Goal: Task Accomplishment & Management: Use online tool/utility

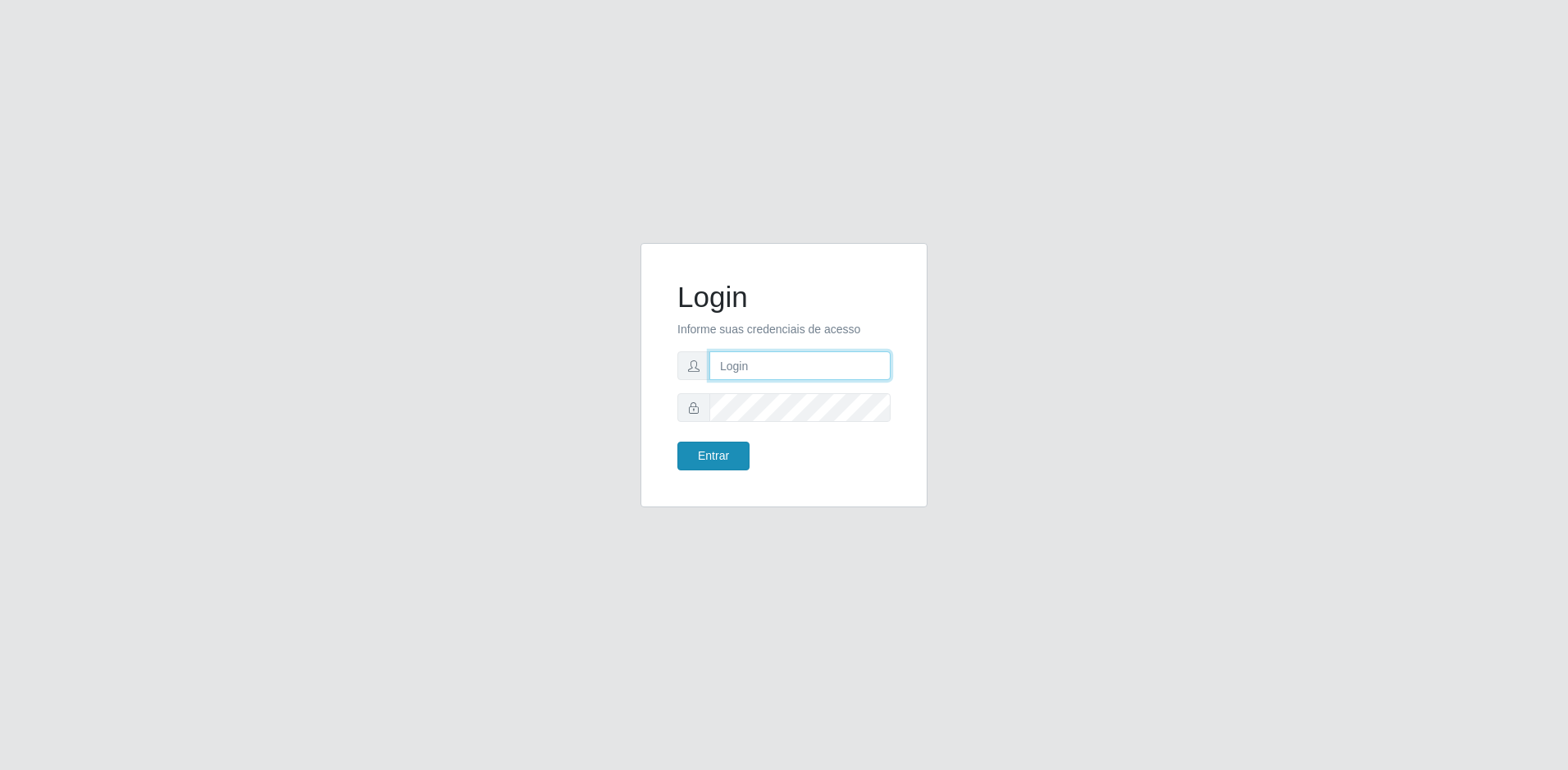
type input "[EMAIL_ADDRESS][DOMAIN_NAME]"
click at [709, 449] on button "Entrar" at bounding box center [713, 456] width 72 height 29
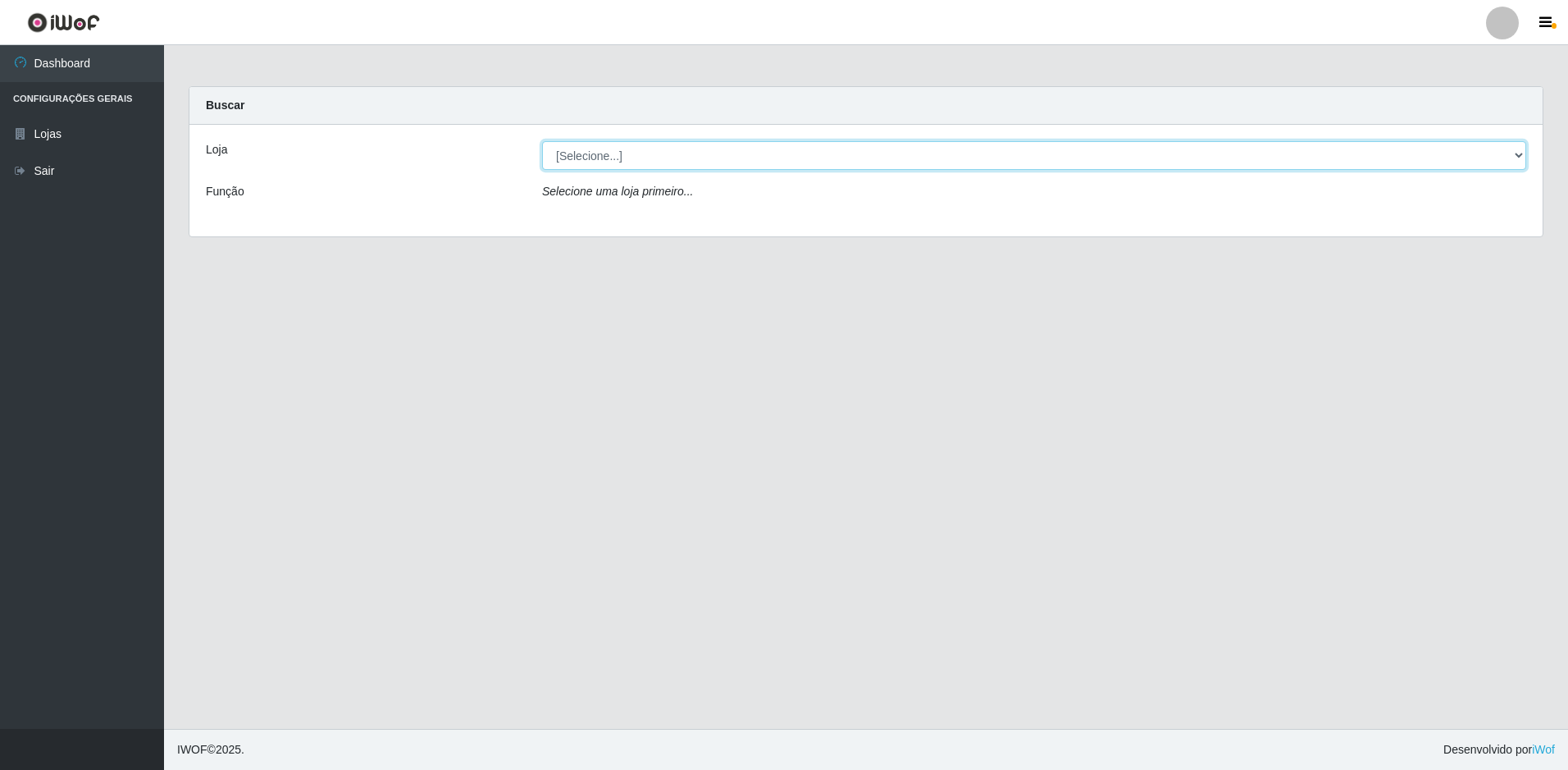
click at [601, 153] on select "[Selecione...] Extrabom - Loja 57 Anchieta" at bounding box center [1035, 155] width 984 height 29
select select "470"
click at [543, 141] on select "[Selecione...] Extrabom - Loja 57 Anchieta" at bounding box center [1035, 155] width 984 height 29
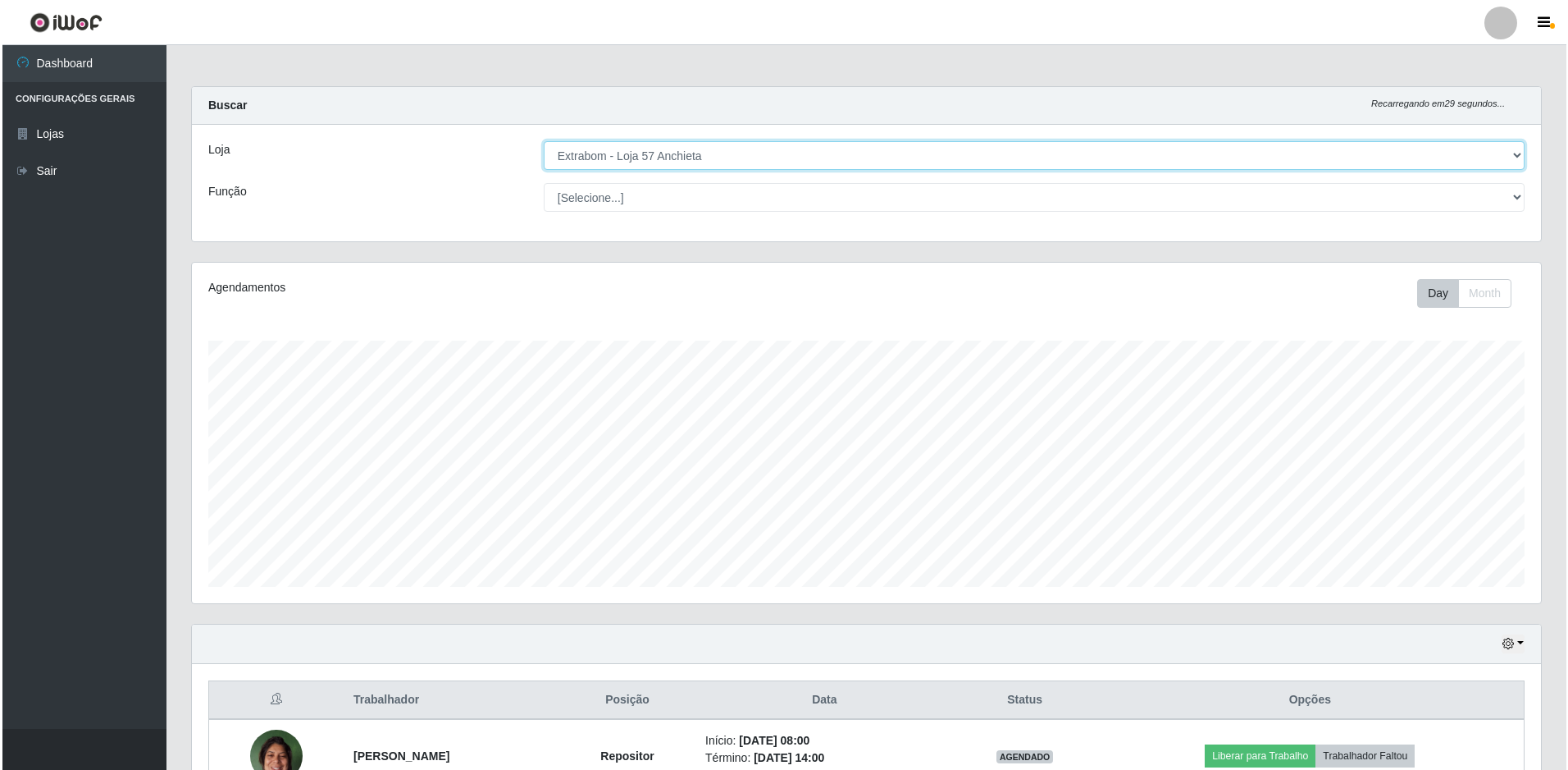
scroll to position [410, 0]
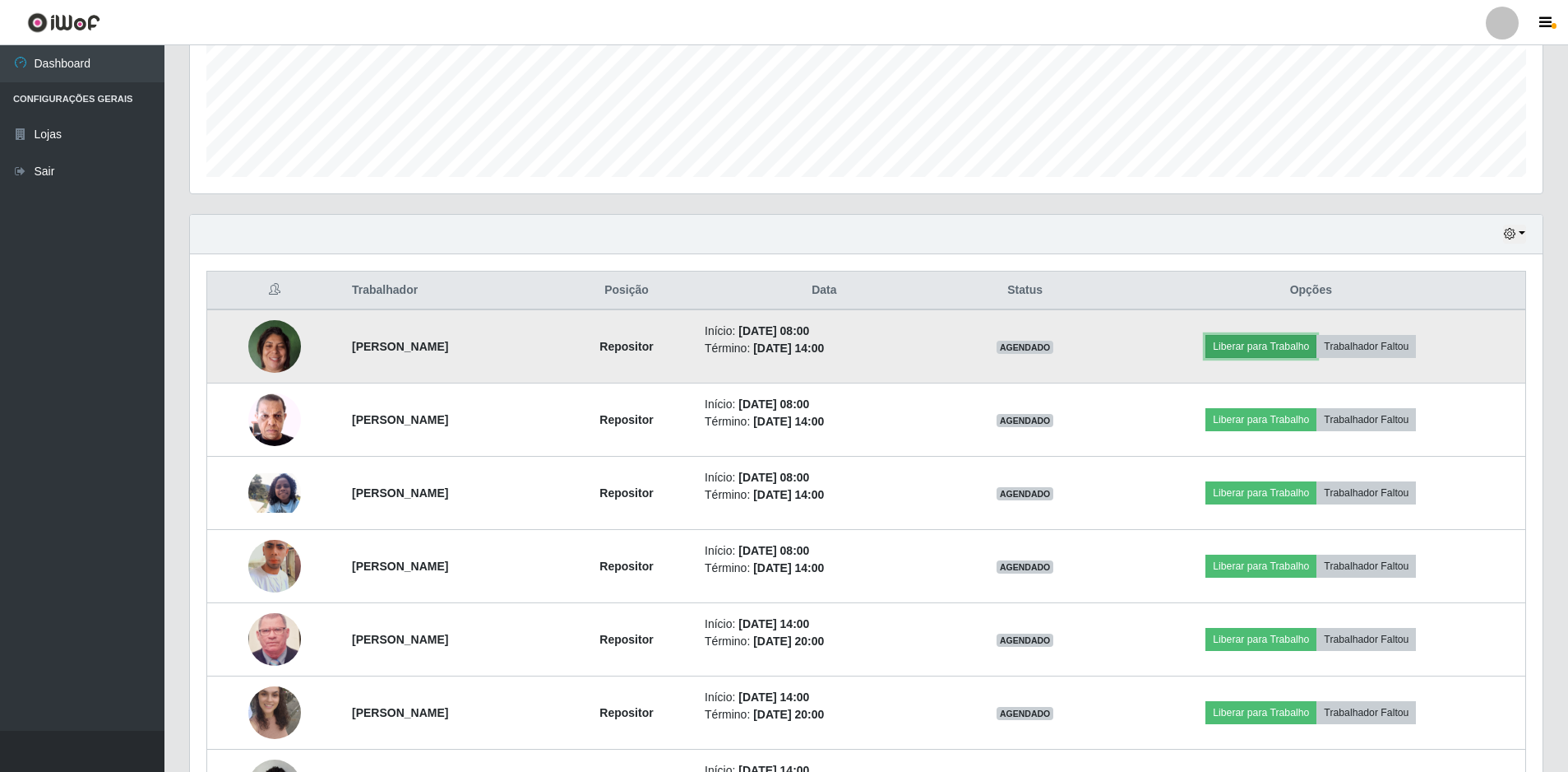
click at [1288, 343] on button "Liberar para Trabalho" at bounding box center [1262, 347] width 111 height 23
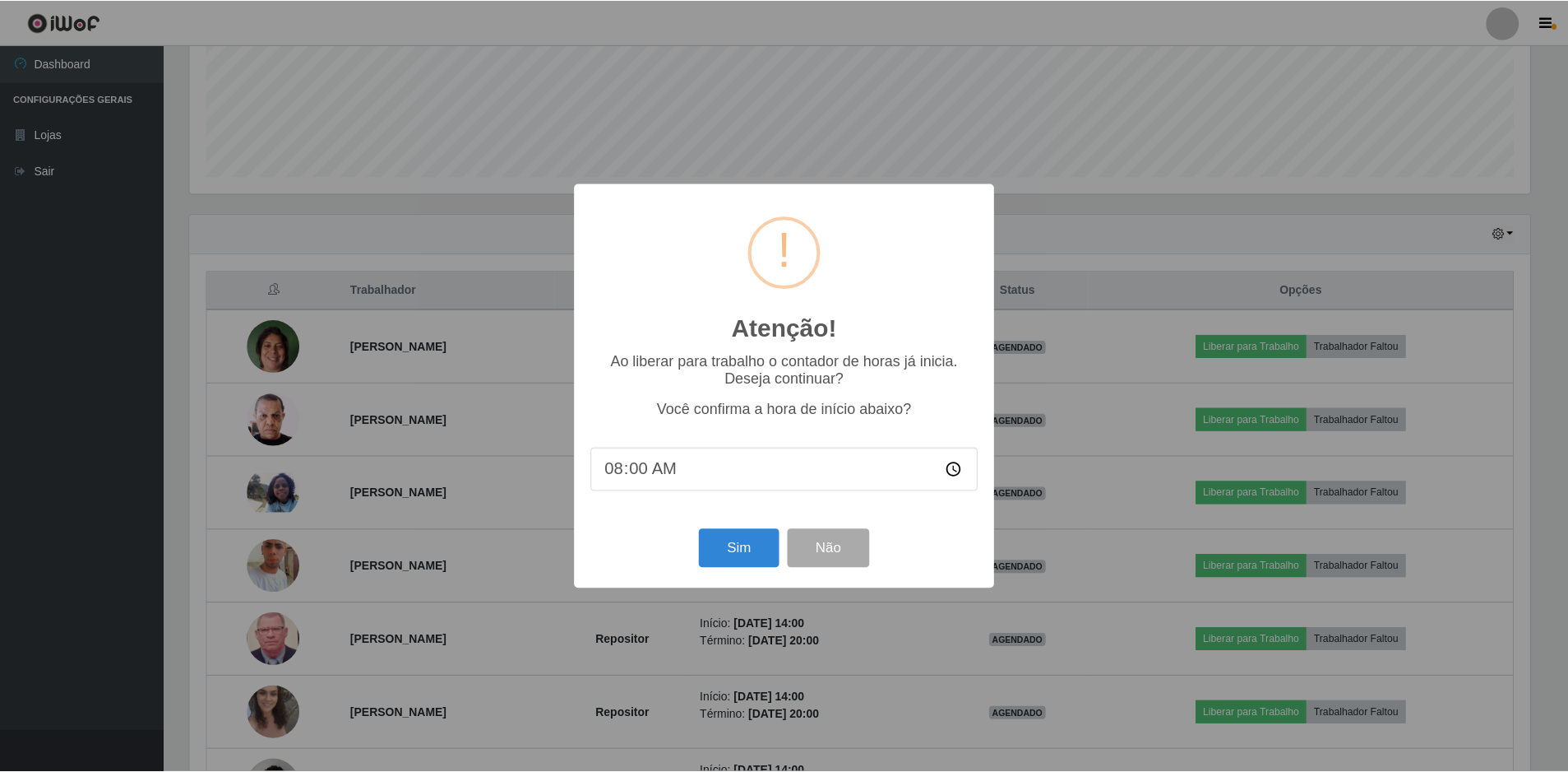
scroll to position [342, 1345]
click at [757, 545] on button "Sim" at bounding box center [741, 548] width 80 height 39
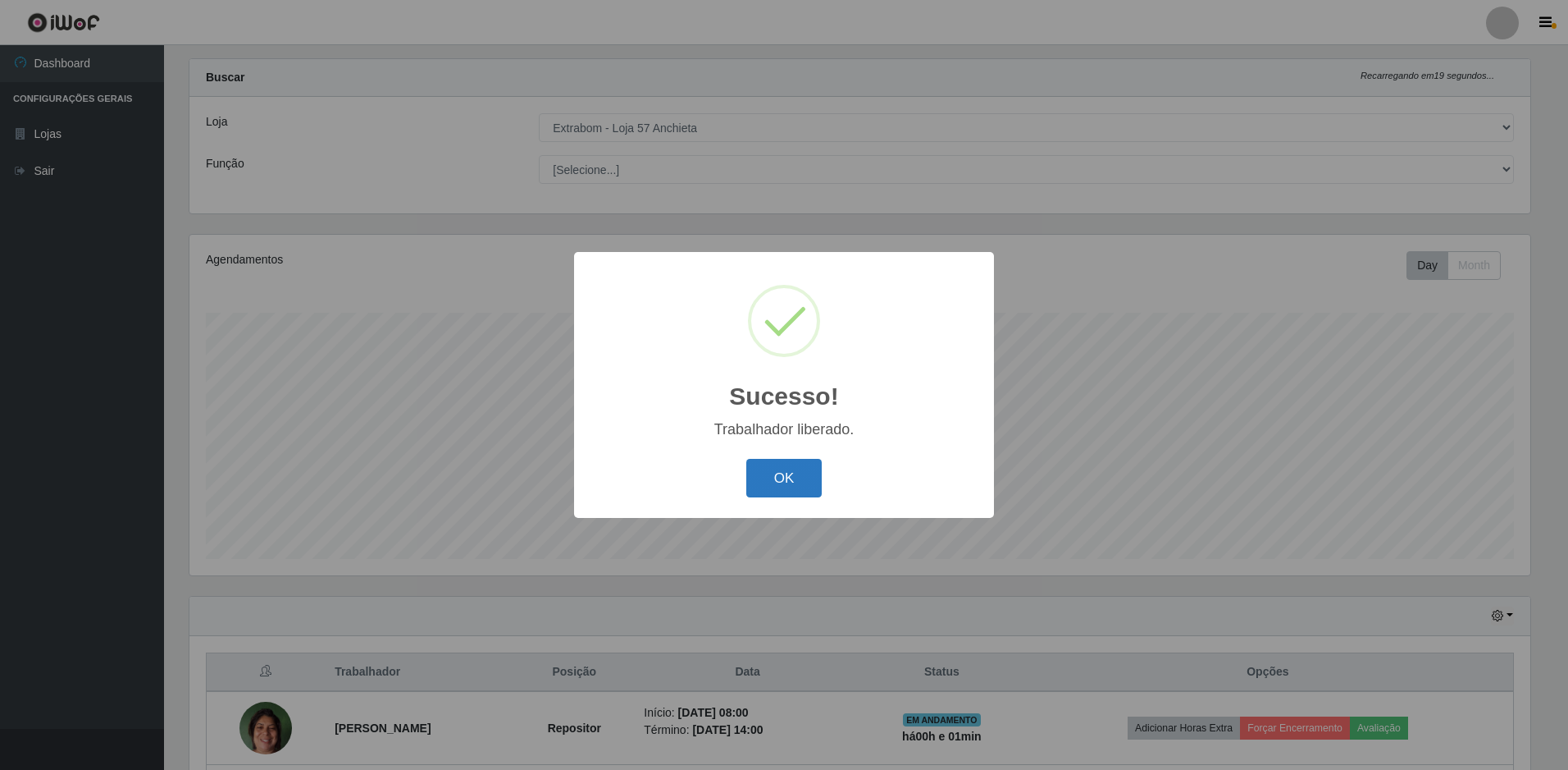
click at [796, 477] on button "OK" at bounding box center [784, 478] width 76 height 39
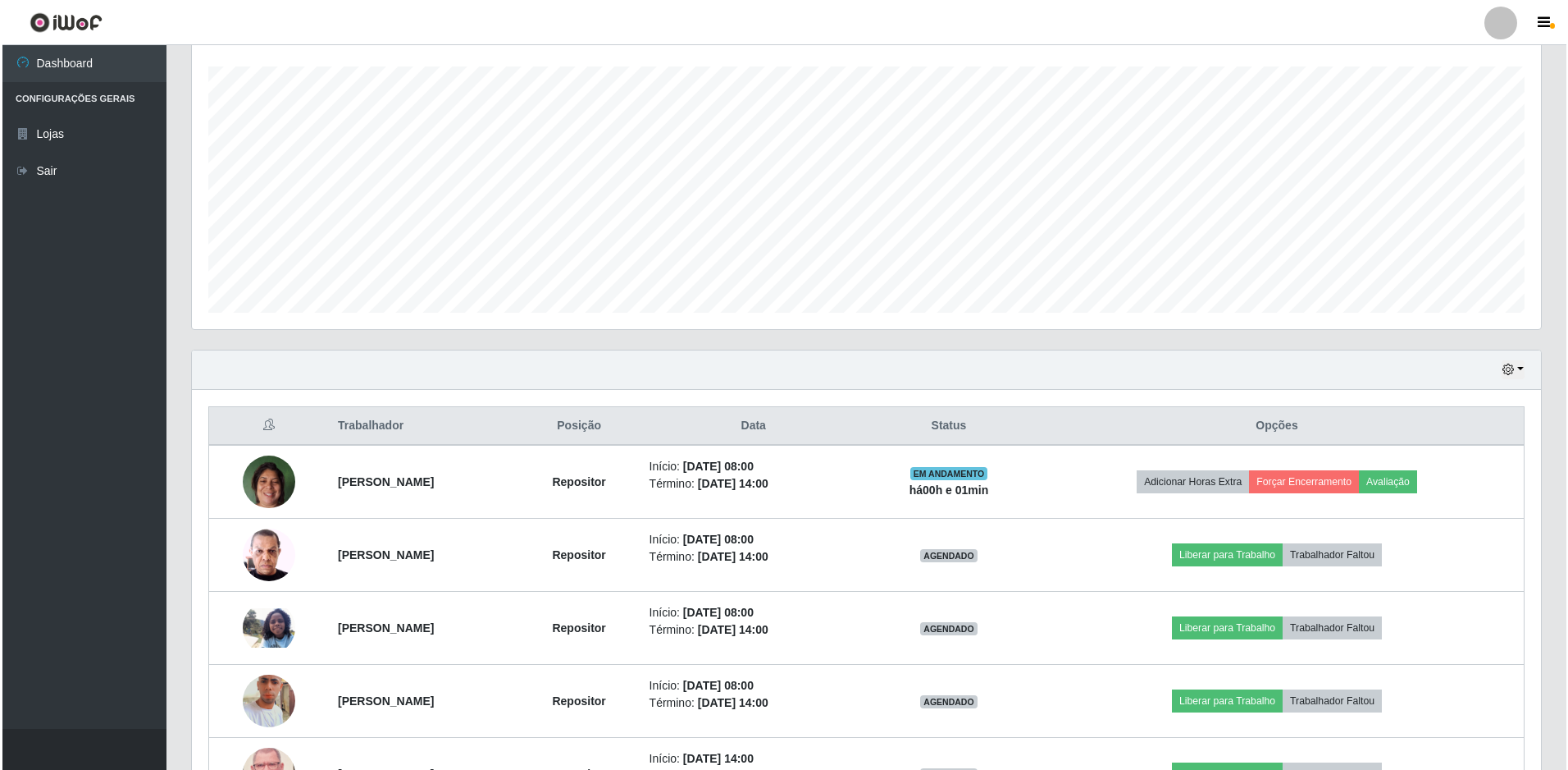
scroll to position [356, 0]
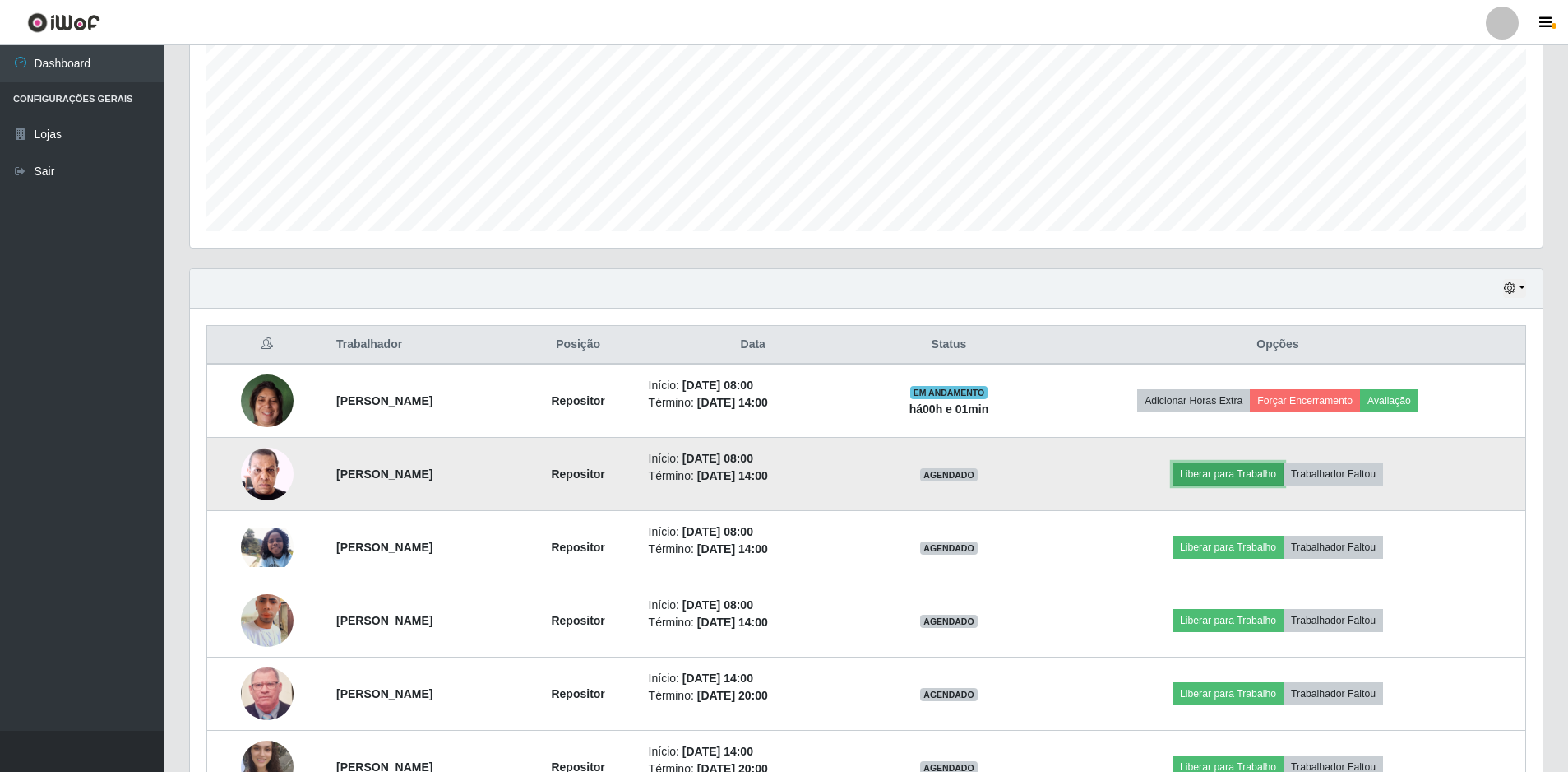
click at [1266, 472] on button "Liberar para Trabalho" at bounding box center [1228, 475] width 111 height 23
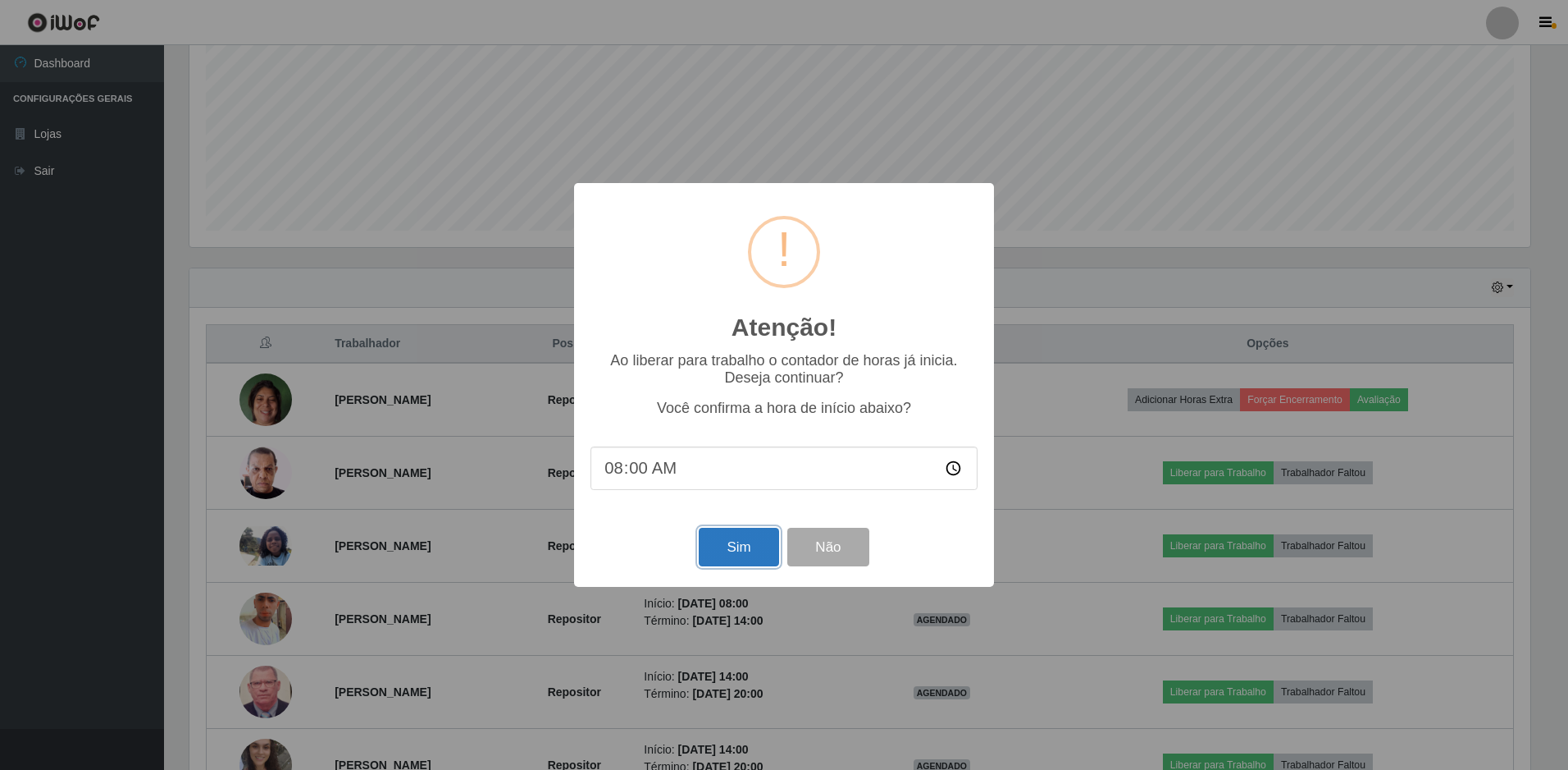
click at [752, 545] on button "Sim" at bounding box center [739, 547] width 80 height 39
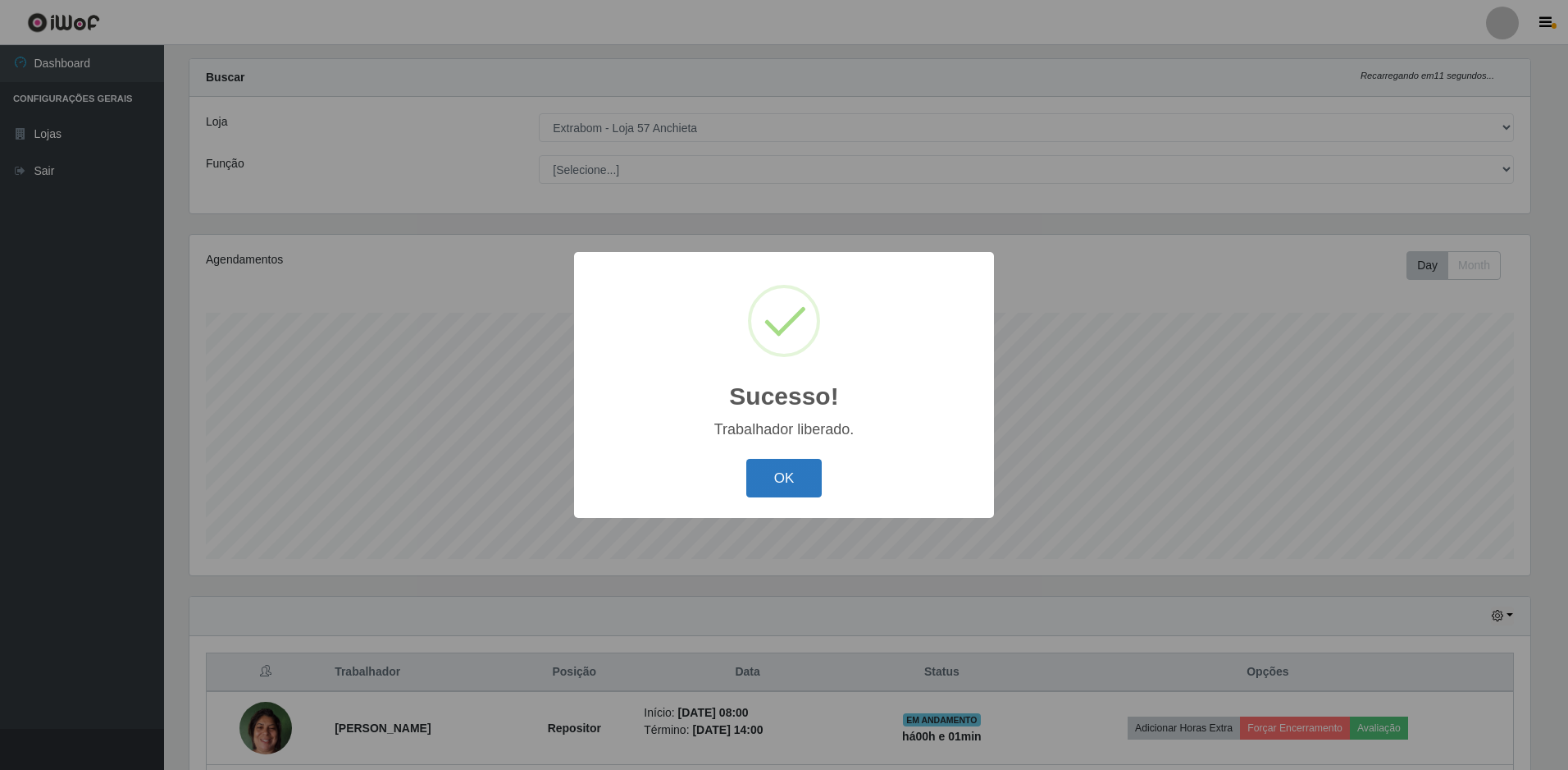
click at [797, 482] on button "OK" at bounding box center [784, 478] width 76 height 39
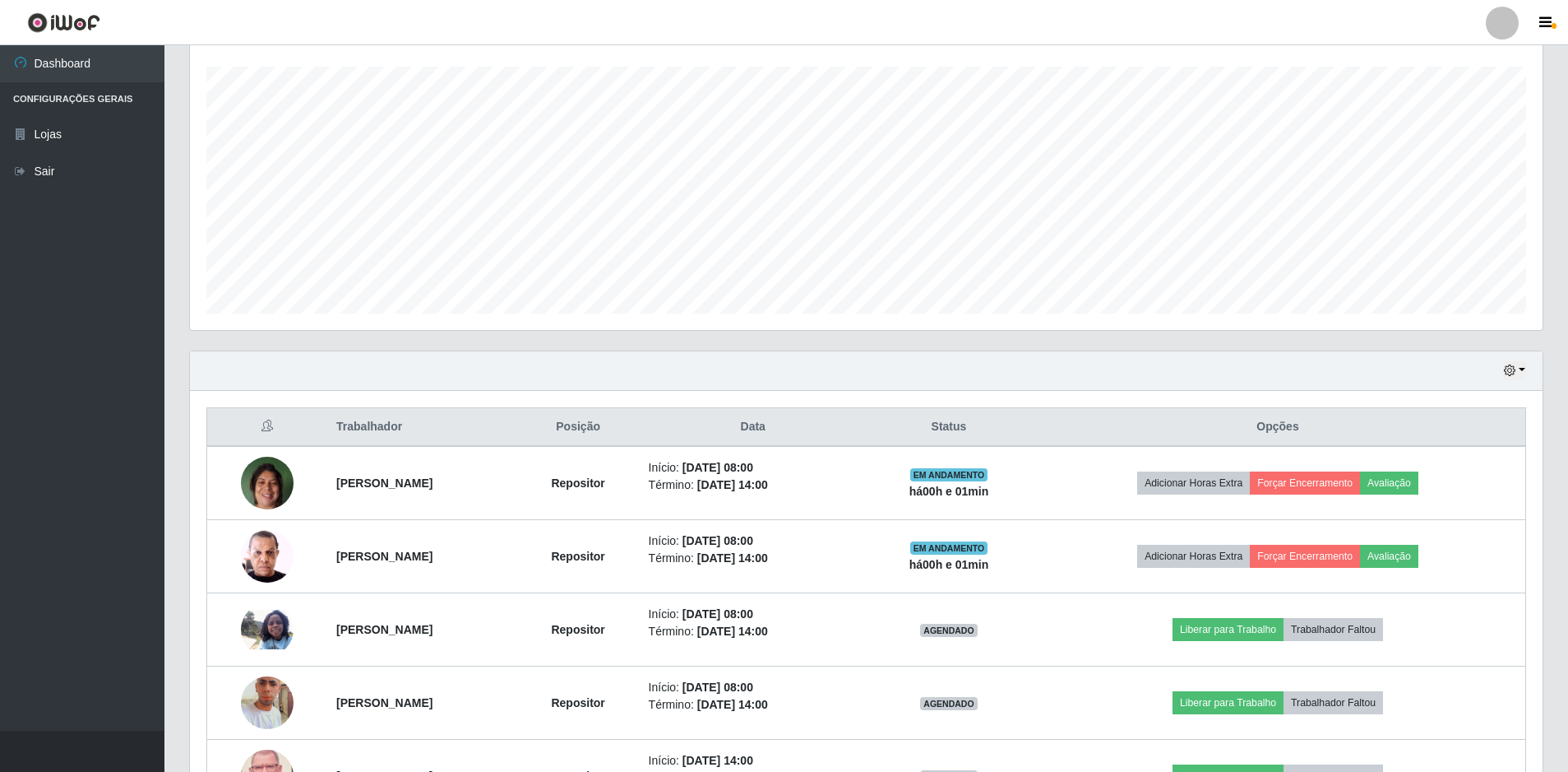
scroll to position [357, 0]
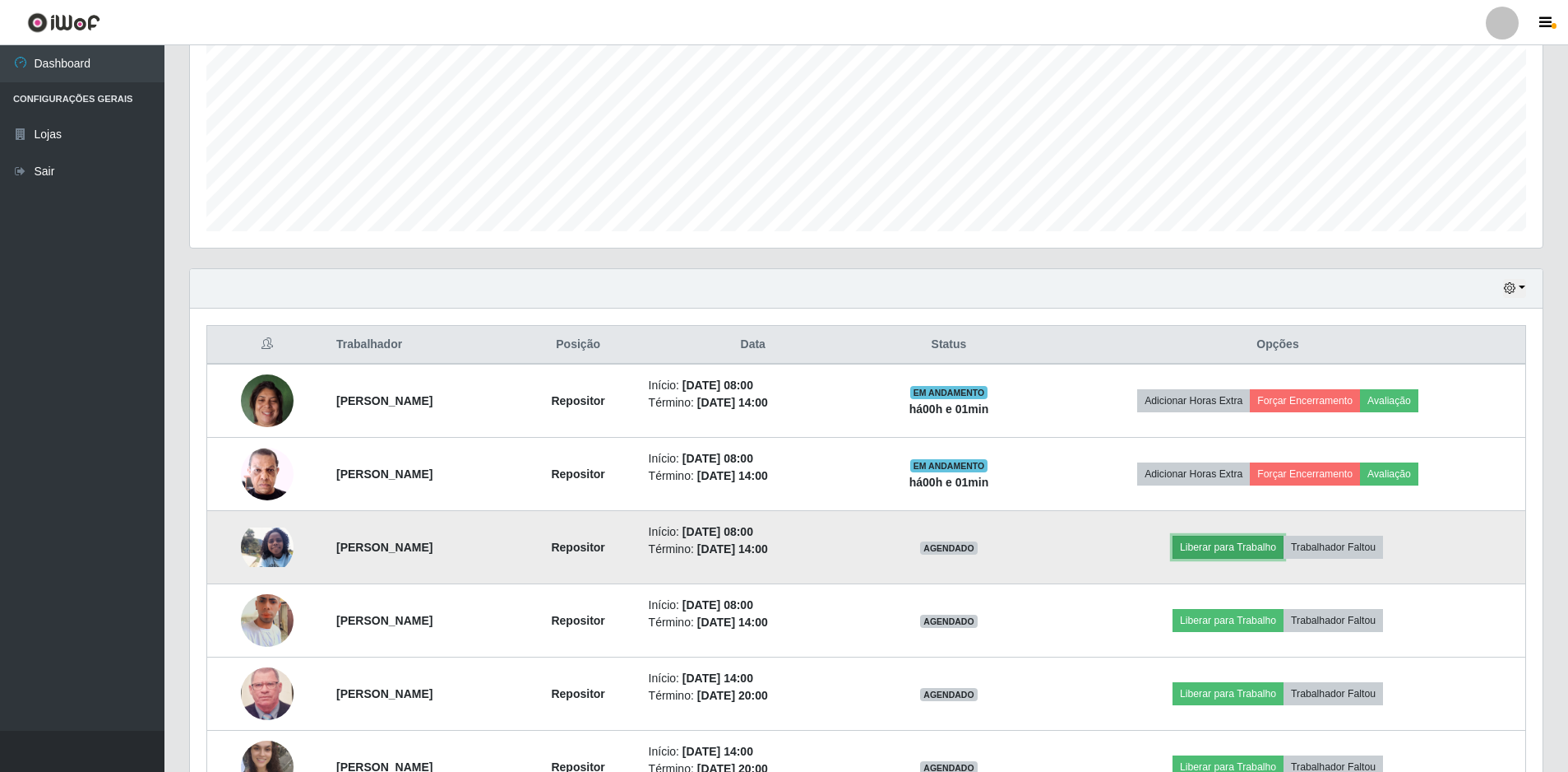
click at [1284, 537] on button "Liberar para Trabalho" at bounding box center [1228, 548] width 111 height 23
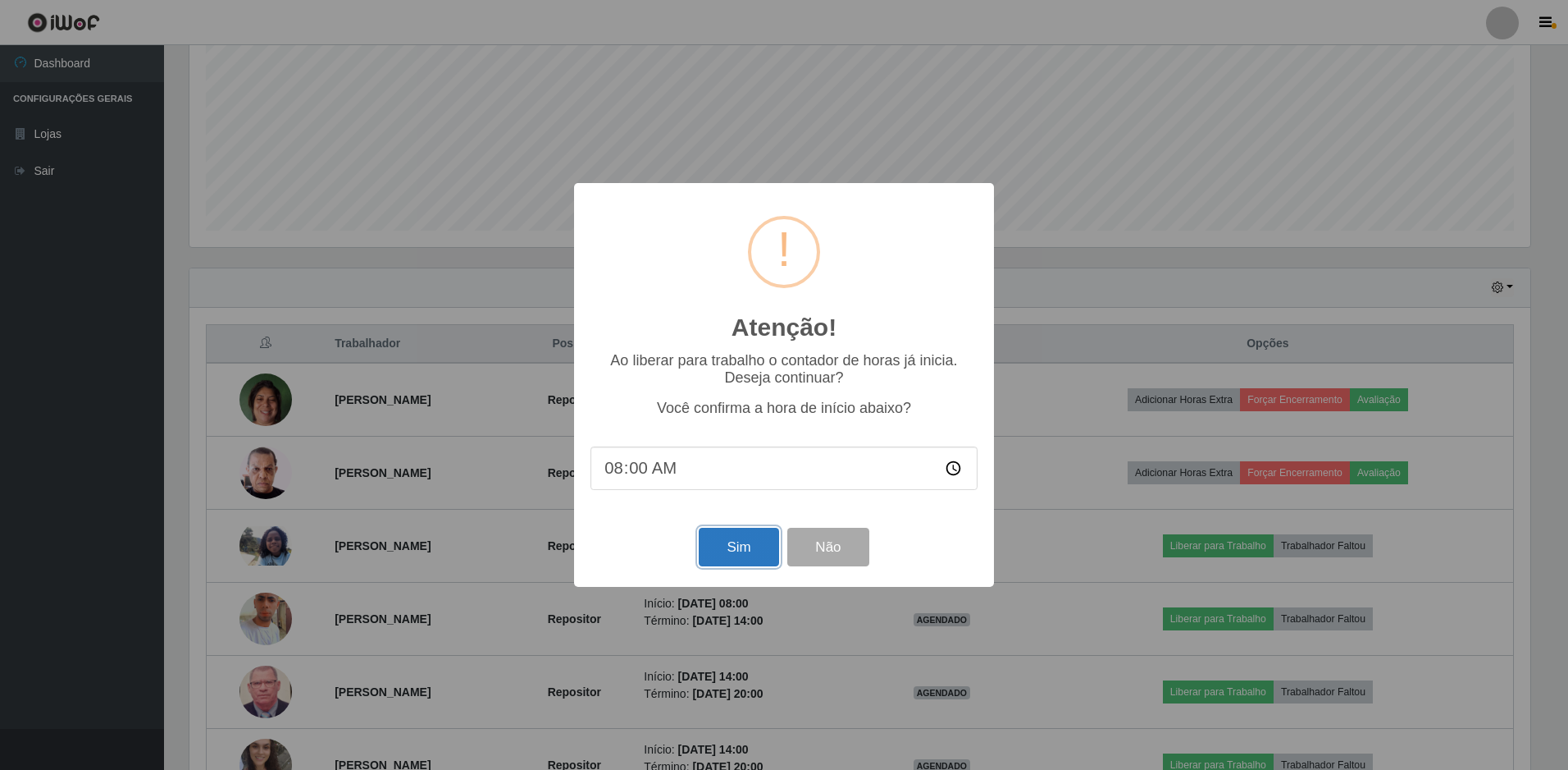
click at [745, 542] on button "Sim" at bounding box center [739, 547] width 80 height 39
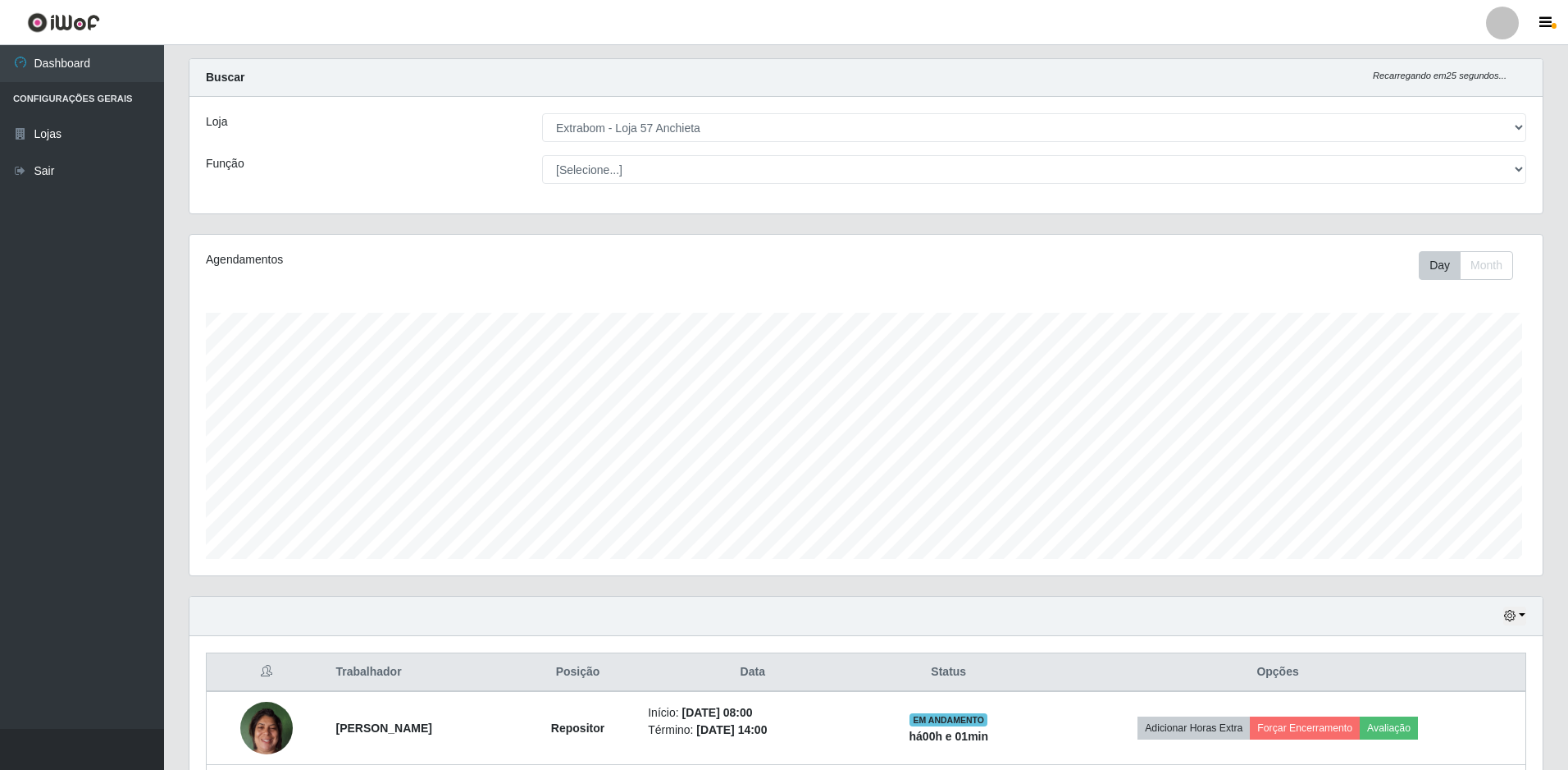
scroll to position [0, 0]
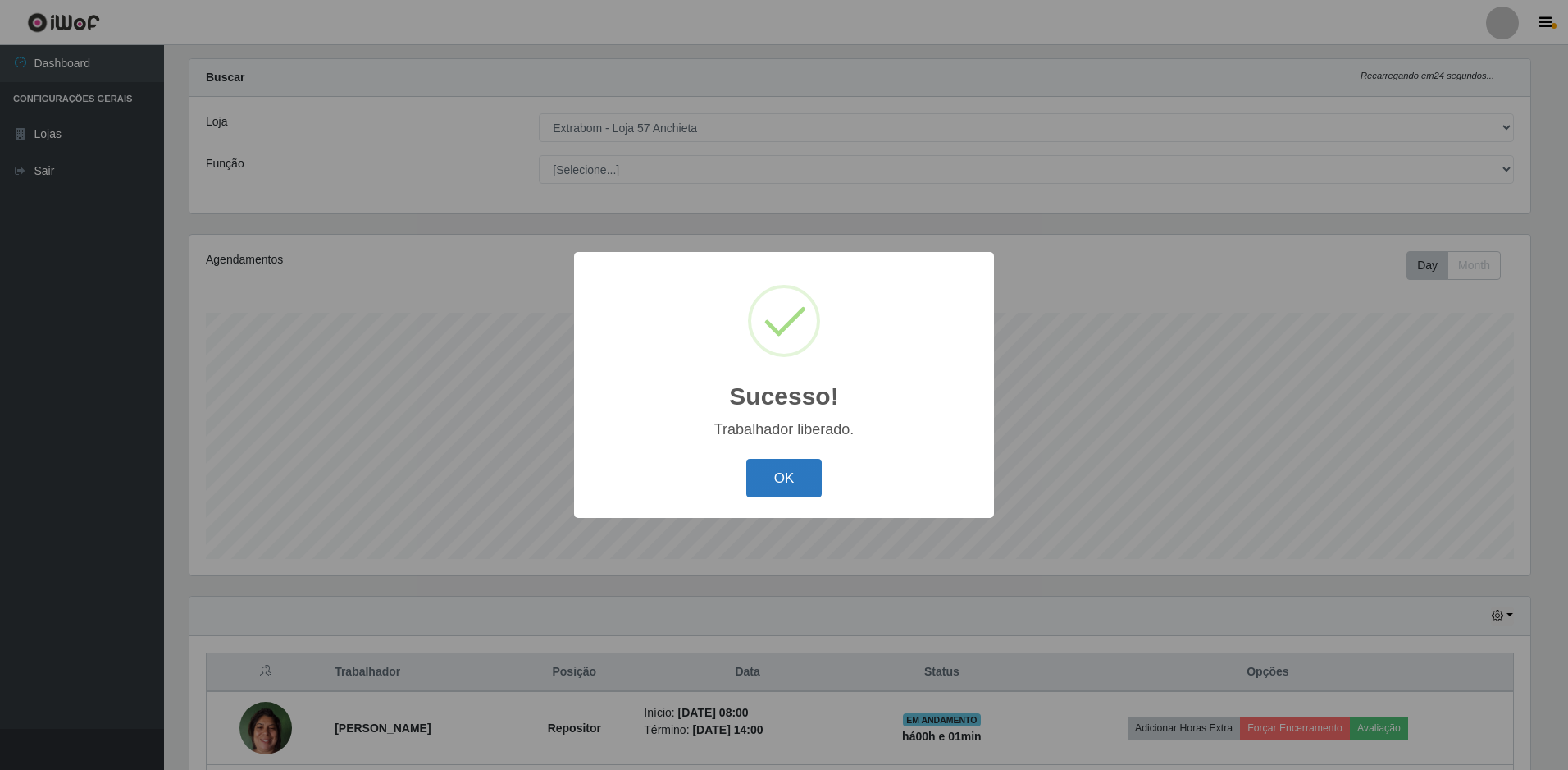
click at [767, 495] on button "OK" at bounding box center [784, 478] width 76 height 39
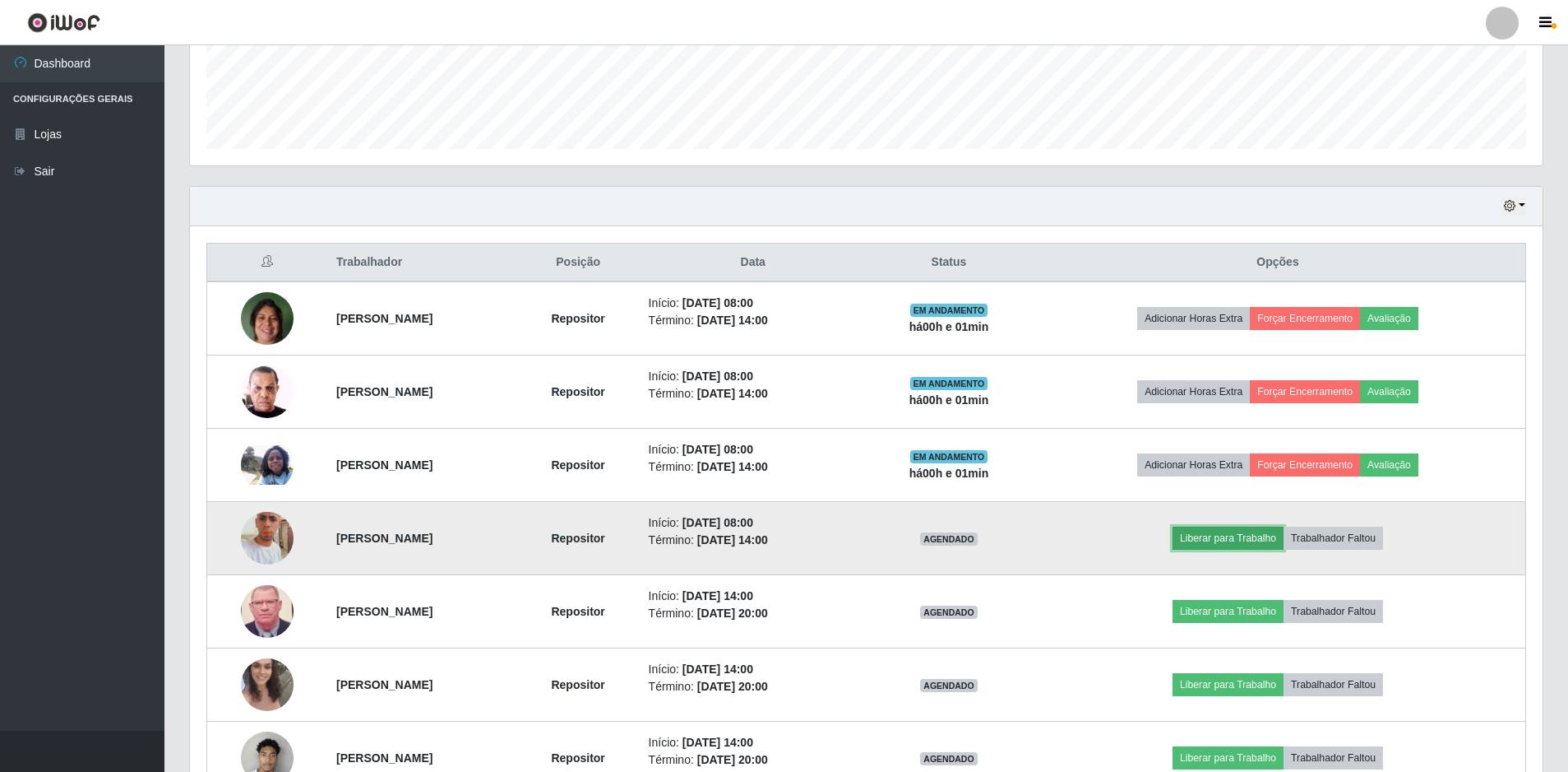
click at [1275, 535] on button "Liberar para Trabalho" at bounding box center [1228, 538] width 111 height 23
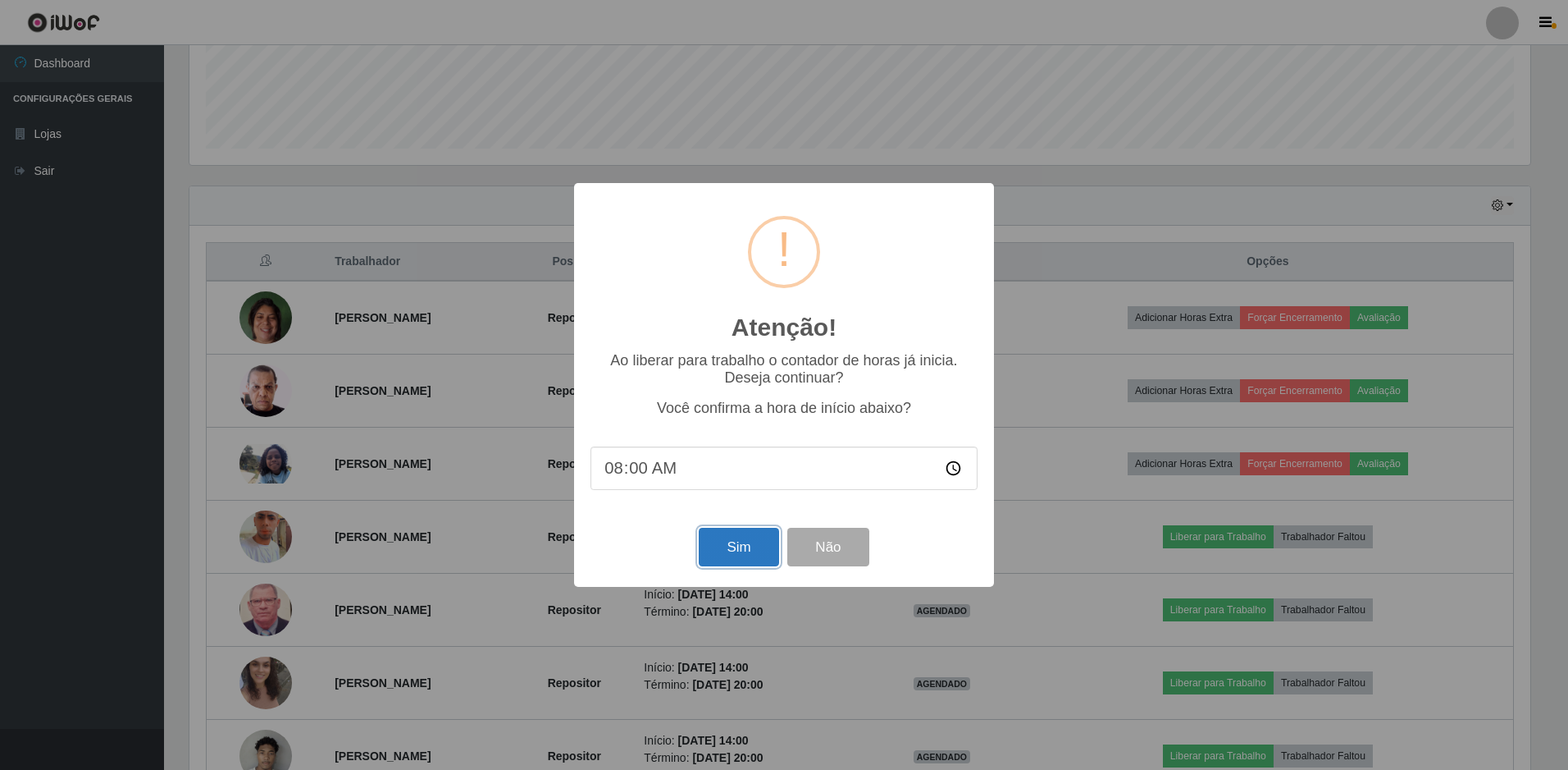
click at [741, 537] on button "Sim" at bounding box center [739, 547] width 80 height 39
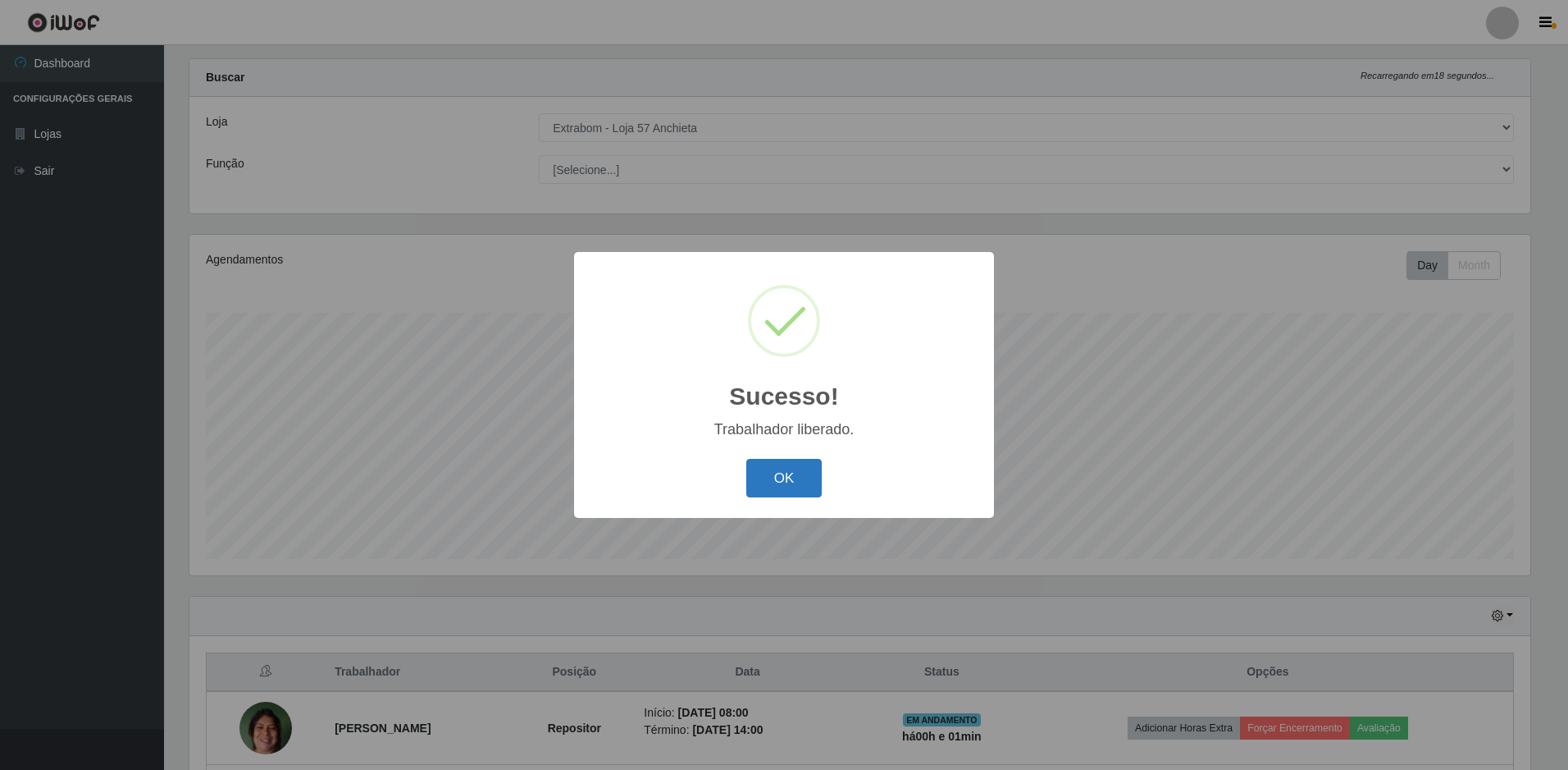
click at [768, 473] on button "OK" at bounding box center [784, 478] width 76 height 39
